Goal: Transaction & Acquisition: Book appointment/travel/reservation

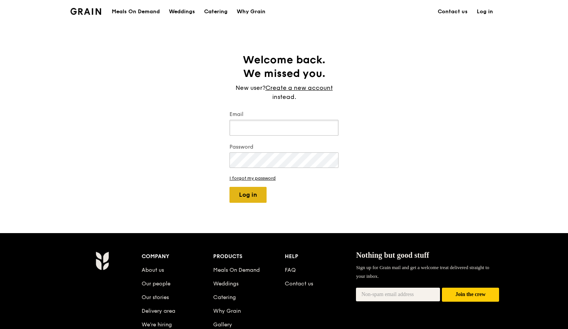
type input "[PERSON_NAME][EMAIL_ADDRESS][DOMAIN_NAME]"
click at [235, 200] on button "Log in" at bounding box center [248, 195] width 37 height 16
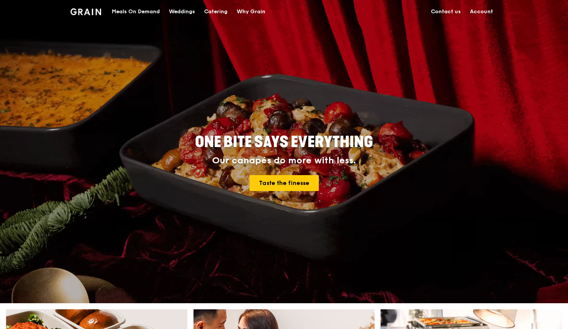
click at [219, 14] on div "Catering" at bounding box center [215, 11] width 23 height 23
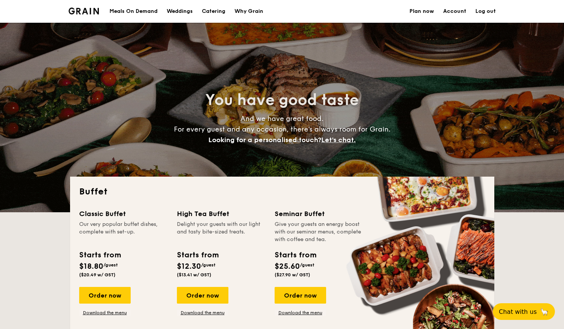
select select
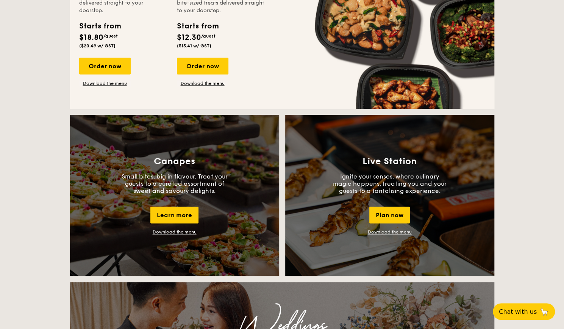
scroll to position [568, 0]
